Goal: Task Accomplishment & Management: Use online tool/utility

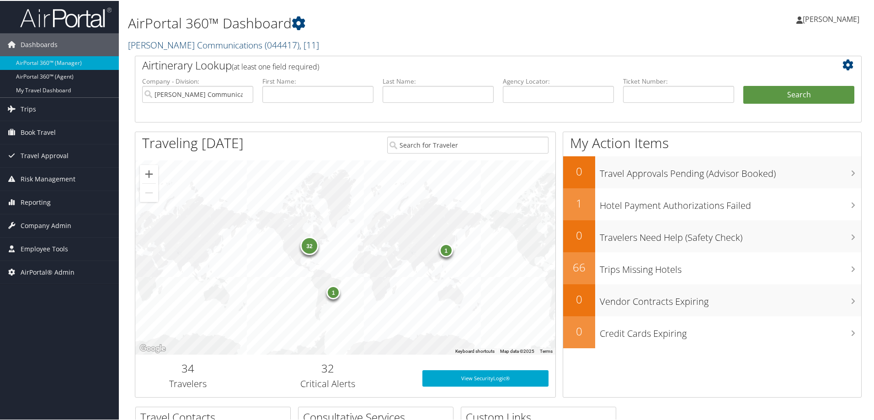
click at [153, 47] on link "Sorenson Communications ( 044417 ) , [ 11 ]" at bounding box center [223, 44] width 191 height 12
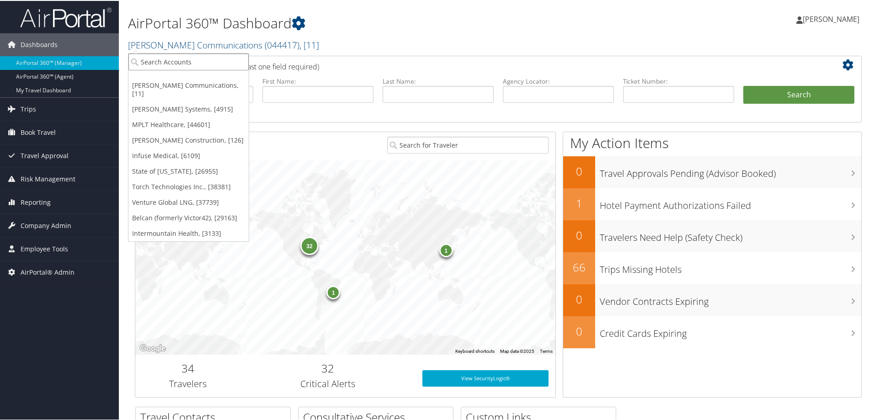
click at [140, 65] on input "search" at bounding box center [188, 61] width 120 height 17
type input "smith"
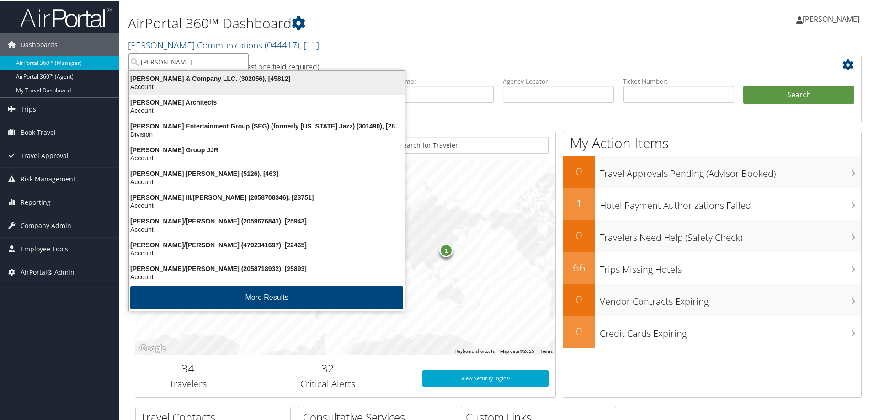
click at [151, 75] on div "Smith & Company LLC. (302056), [45812]" at bounding box center [266, 78] width 286 height 8
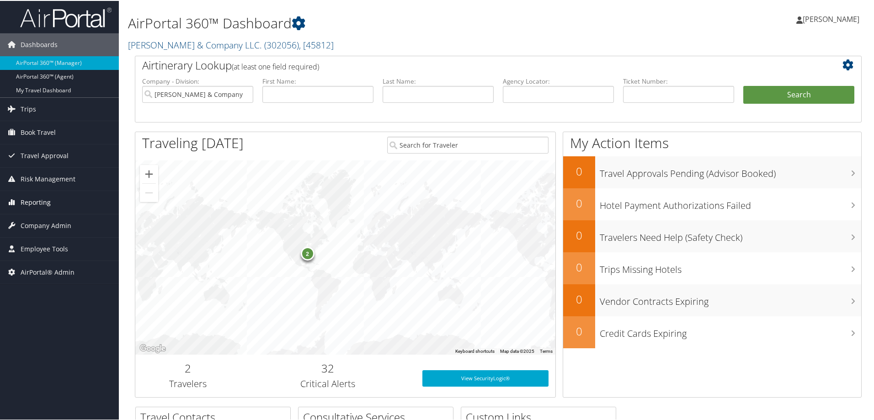
click at [74, 206] on link "Reporting" at bounding box center [59, 201] width 119 height 23
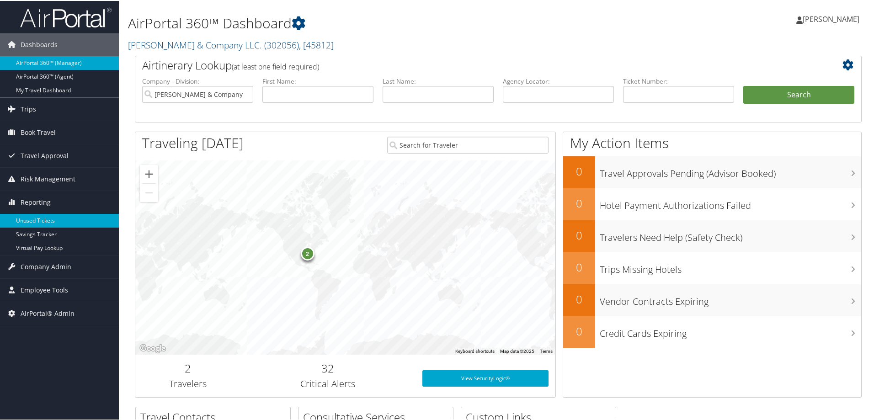
click at [56, 217] on link "Unused Tickets" at bounding box center [59, 220] width 119 height 14
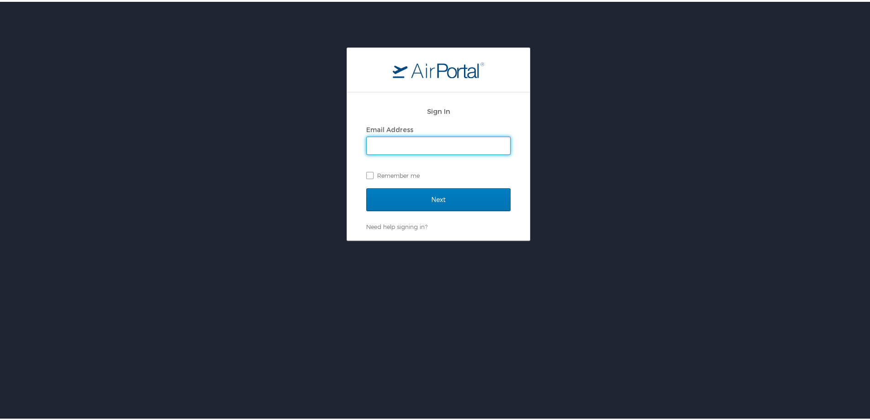
type input "susie.irwin@cbtravel.com"
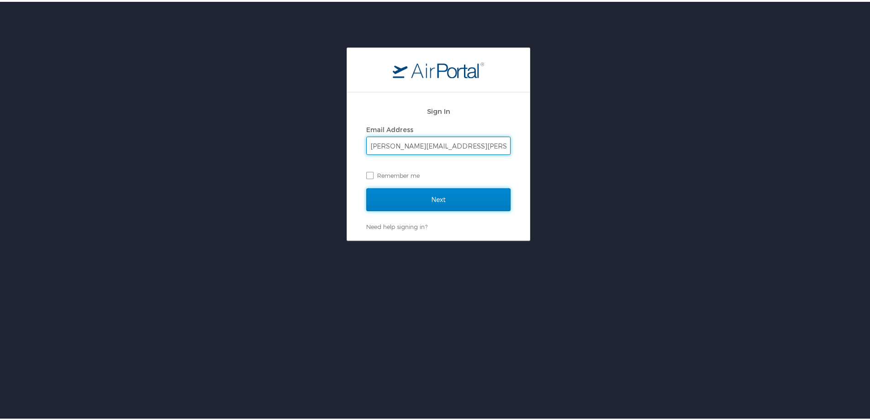
click at [460, 199] on input "Next" at bounding box center [438, 197] width 144 height 23
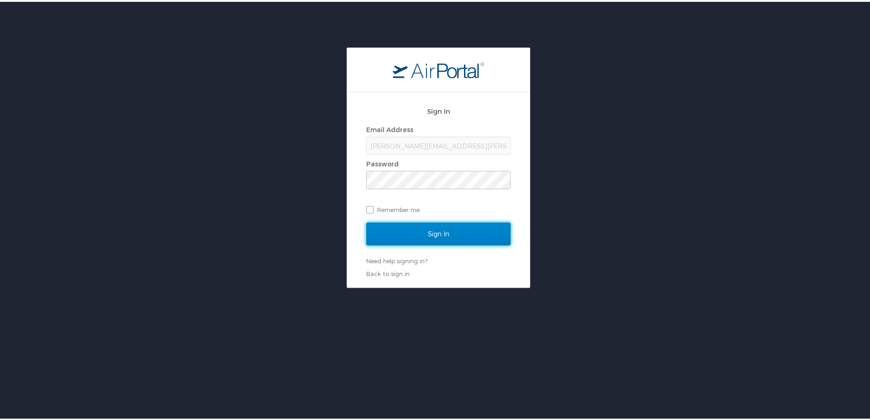
click at [402, 234] on input "Sign In" at bounding box center [438, 232] width 144 height 23
